Goal: Check status: Check status

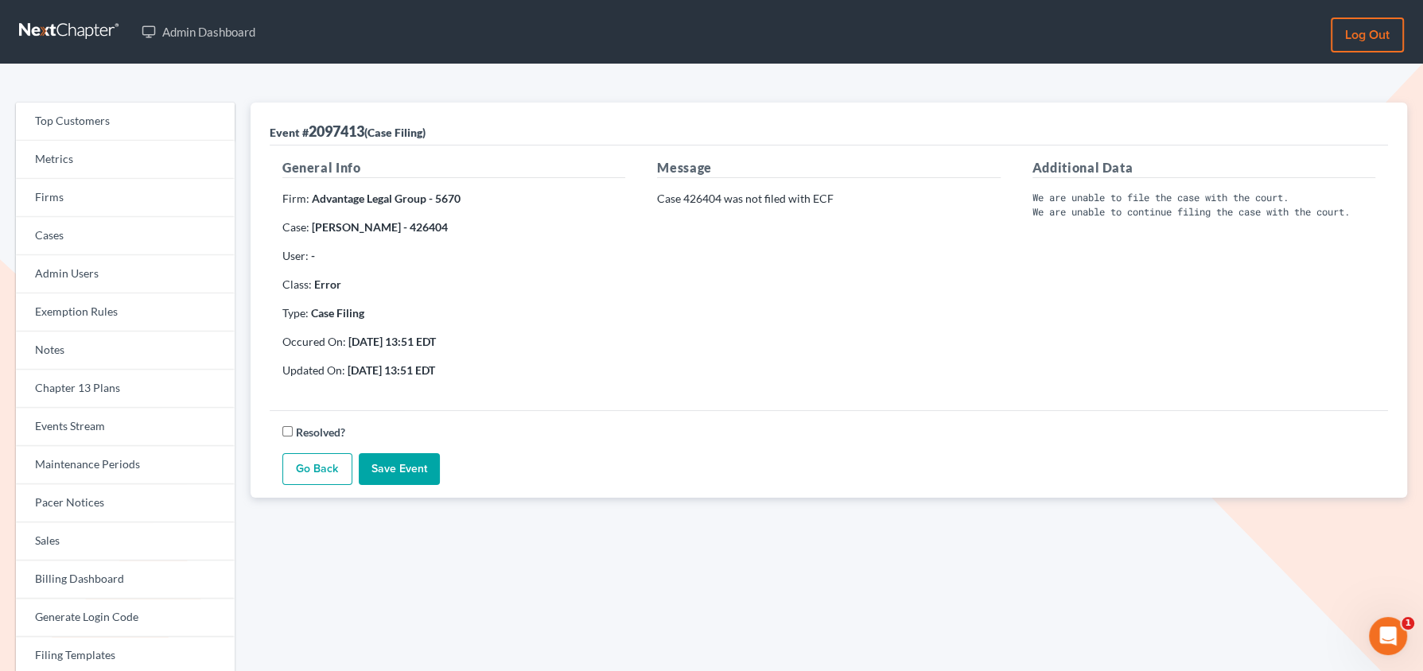
click at [312, 479] on link "Go Back" at bounding box center [317, 469] width 70 height 32
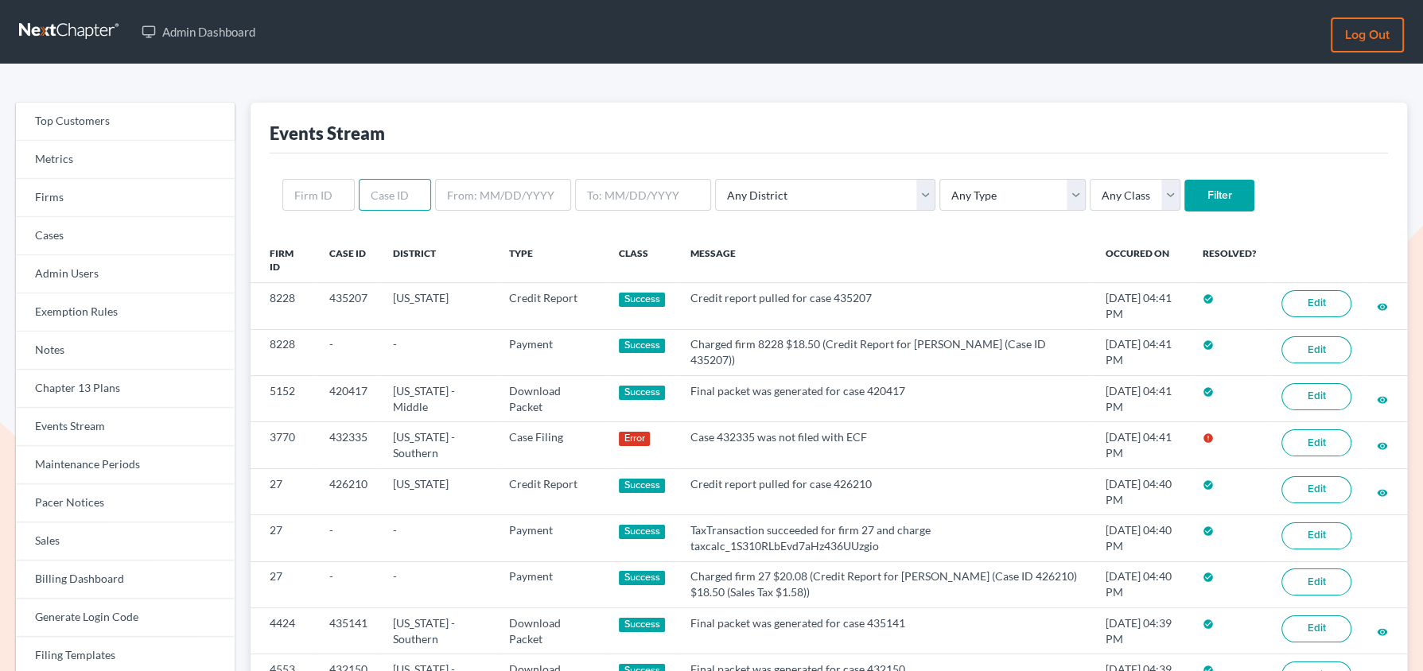
click at [375, 195] on input "text" at bounding box center [395, 195] width 72 height 32
paste input "does not have an email showing within the case, but does have the"
type input "does not have an email showing within the case, but does have the"
click at [375, 195] on input "does not have an email showing within the case, but does have the" at bounding box center [395, 195] width 72 height 32
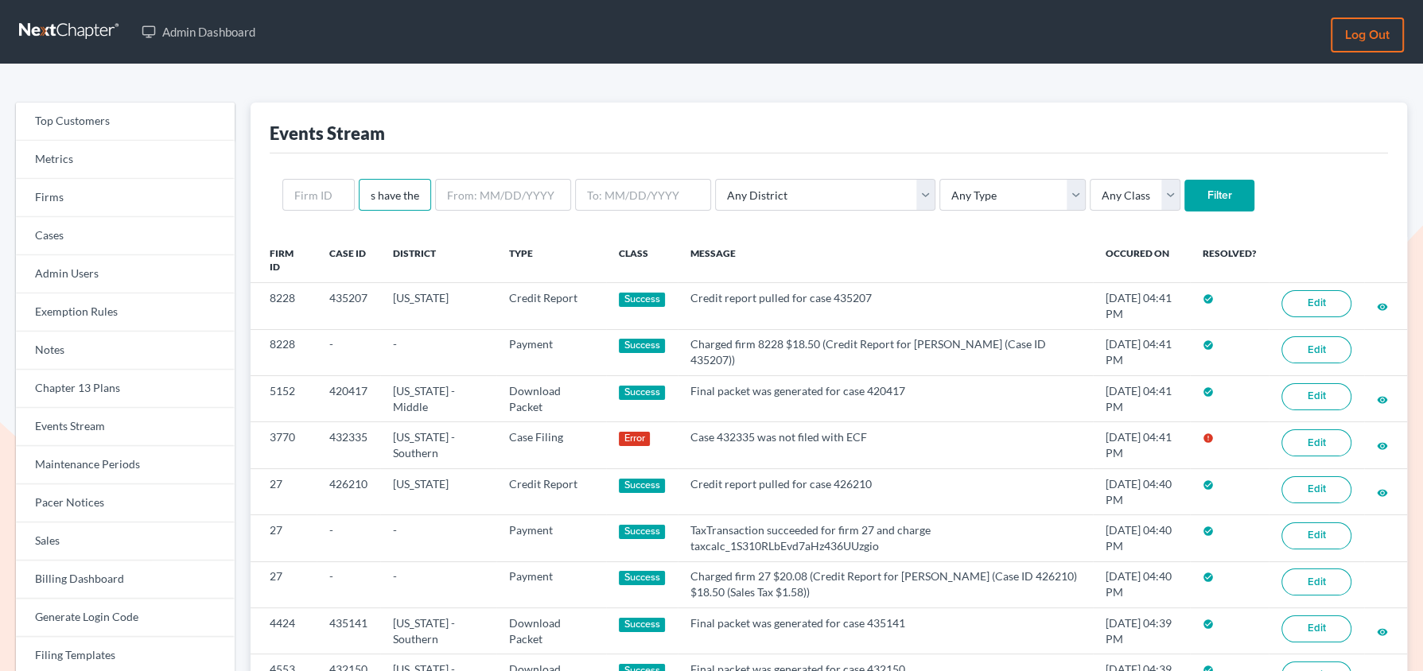
click at [375, 195] on input "does not have an email showing within the case, but does have the" at bounding box center [395, 195] width 72 height 32
type input "428998"
click at [1184, 180] on input "Filter" at bounding box center [1219, 196] width 70 height 32
